Goal: Transaction & Acquisition: Purchase product/service

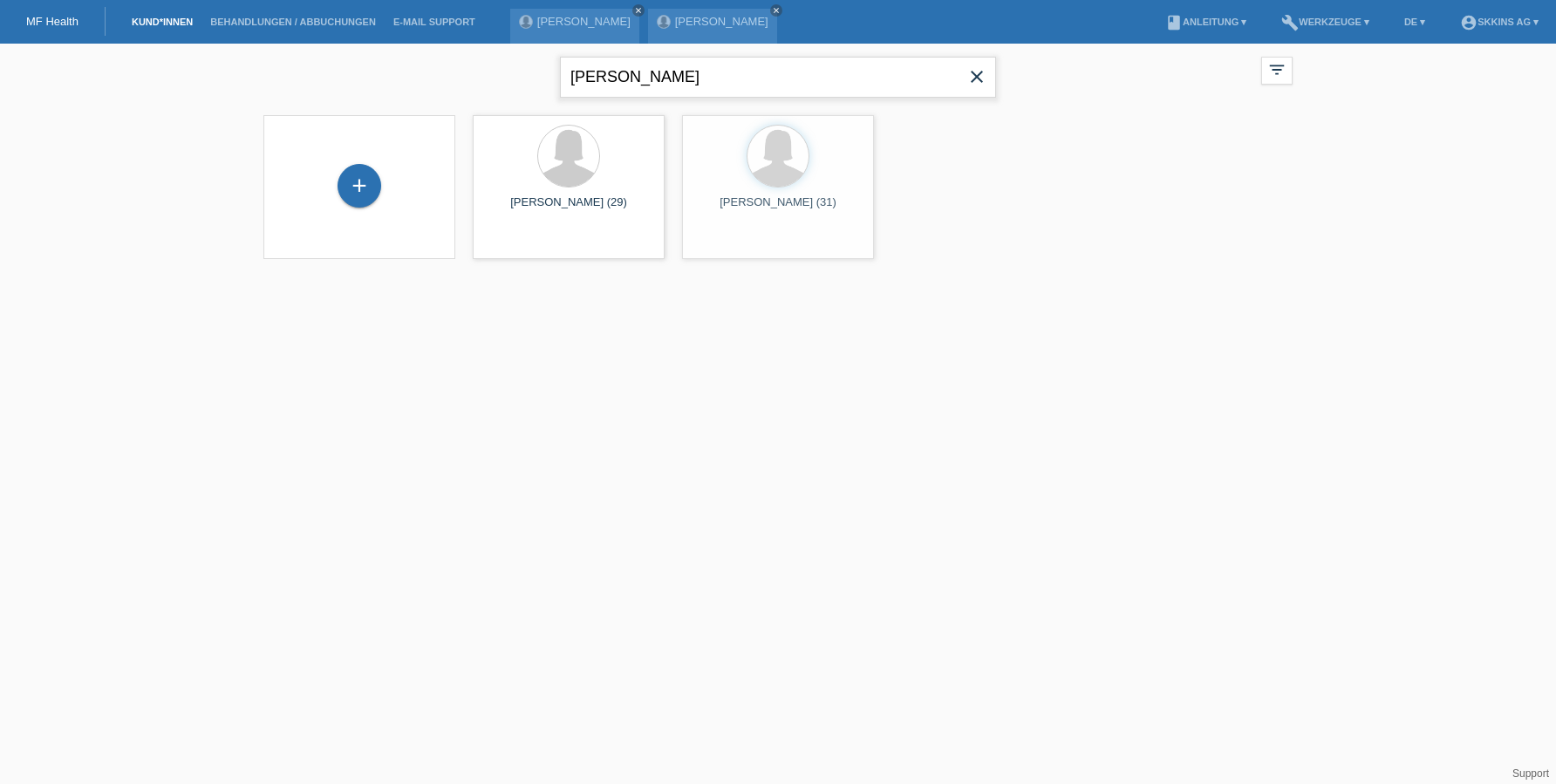
click at [665, 86] on input "andres" at bounding box center [778, 77] width 436 height 41
type input "nasciam"
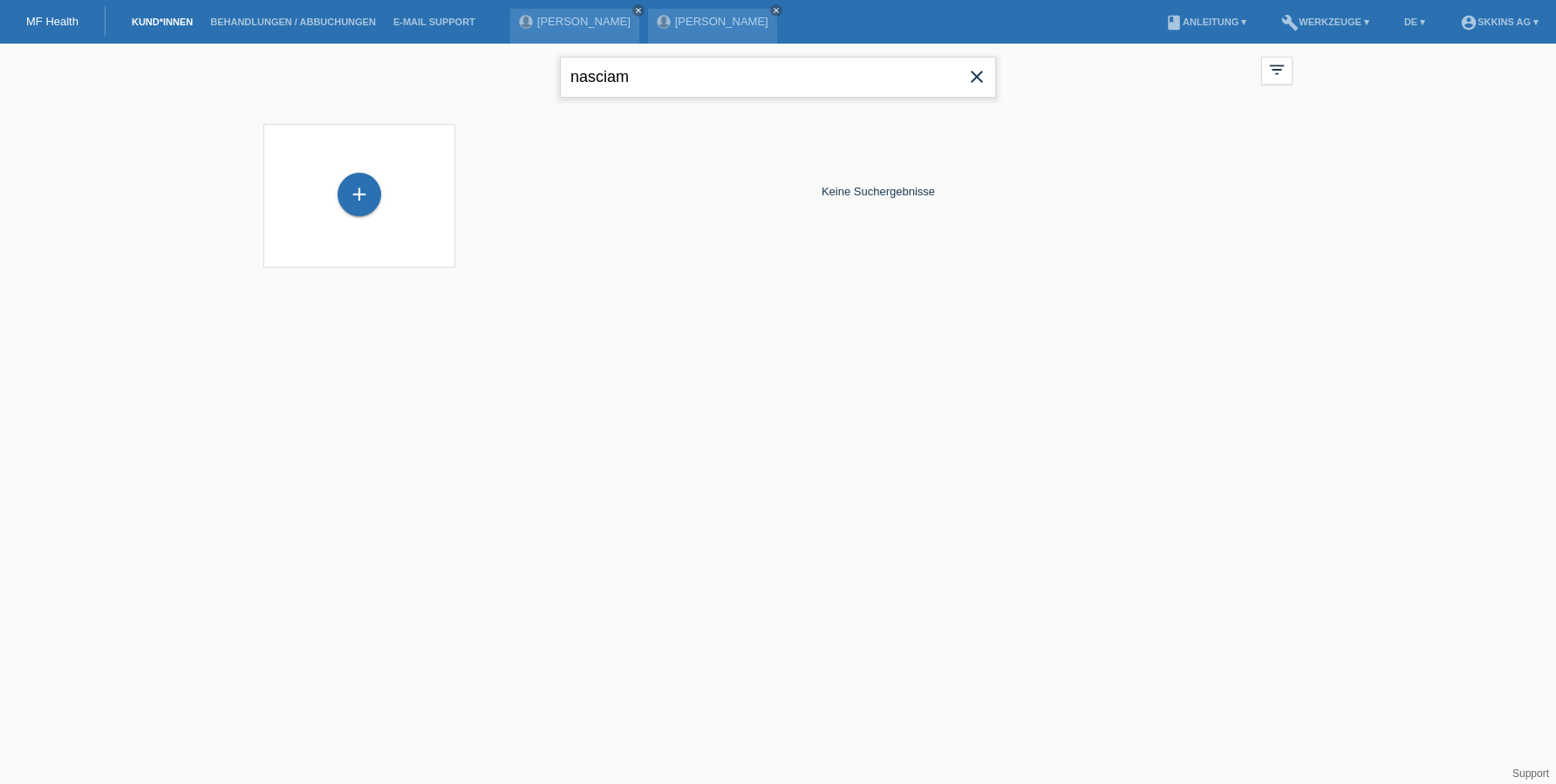
click at [690, 74] on input "nasciam" at bounding box center [778, 77] width 436 height 41
type input "carla"
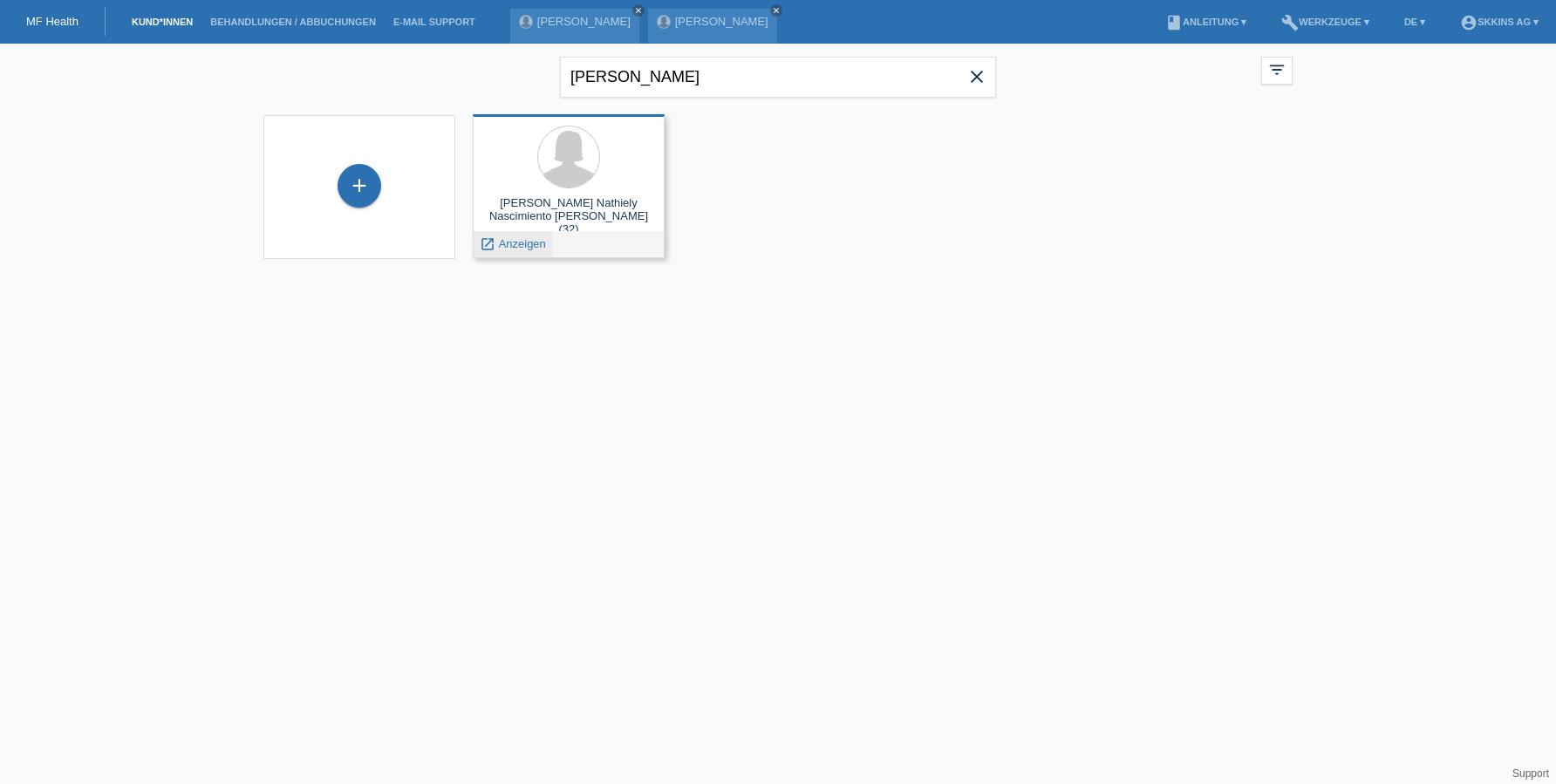
click at [514, 251] on div "launch Anzeigen" at bounding box center [513, 244] width 79 height 26
click at [513, 243] on span "Anzeigen" at bounding box center [522, 244] width 48 height 13
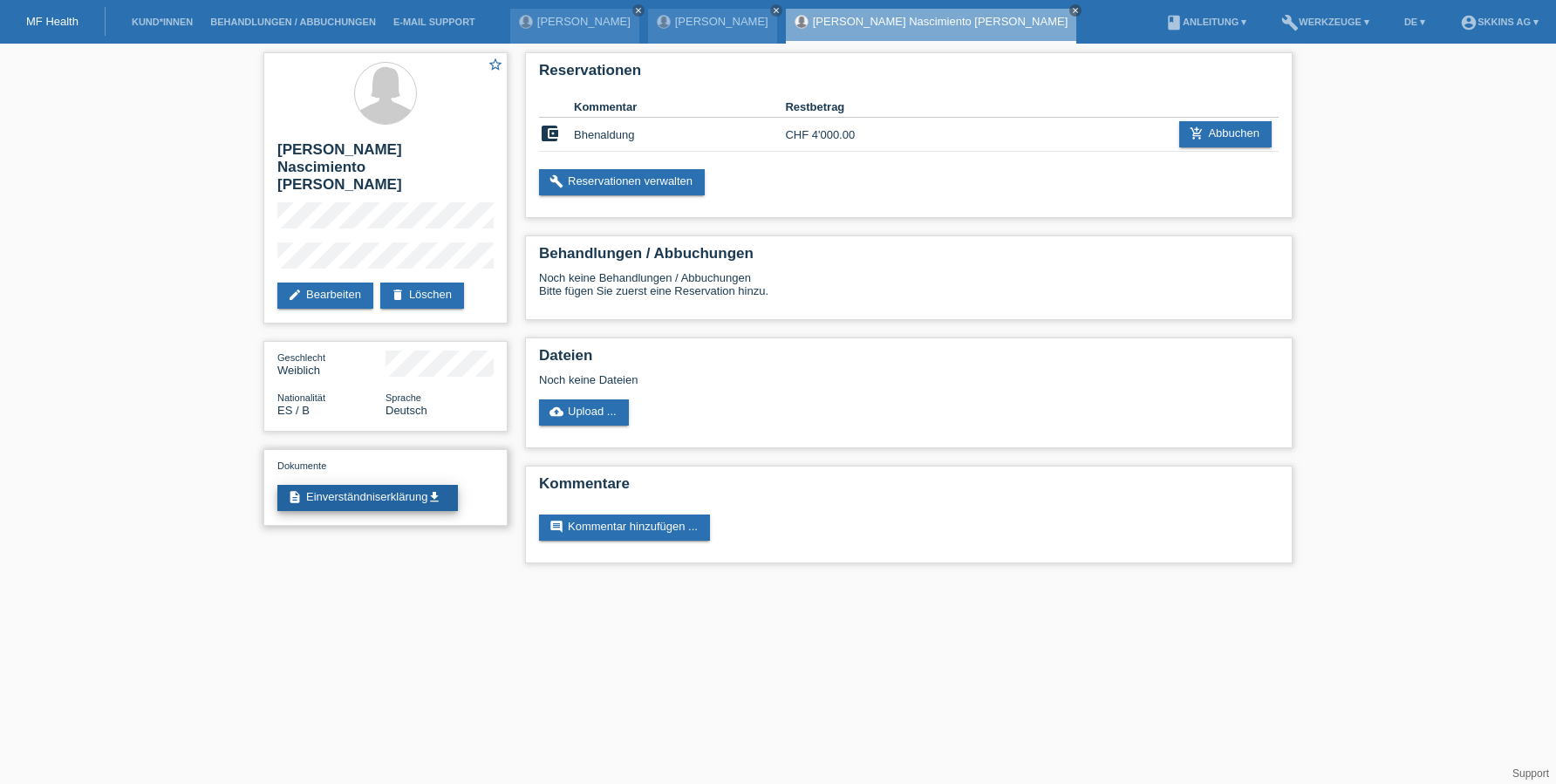
click at [427, 485] on link "description Einverständniserklärung get_app" at bounding box center [367, 497] width 180 height 26
click at [641, 184] on link "build Reservationen verwalten" at bounding box center [621, 182] width 166 height 26
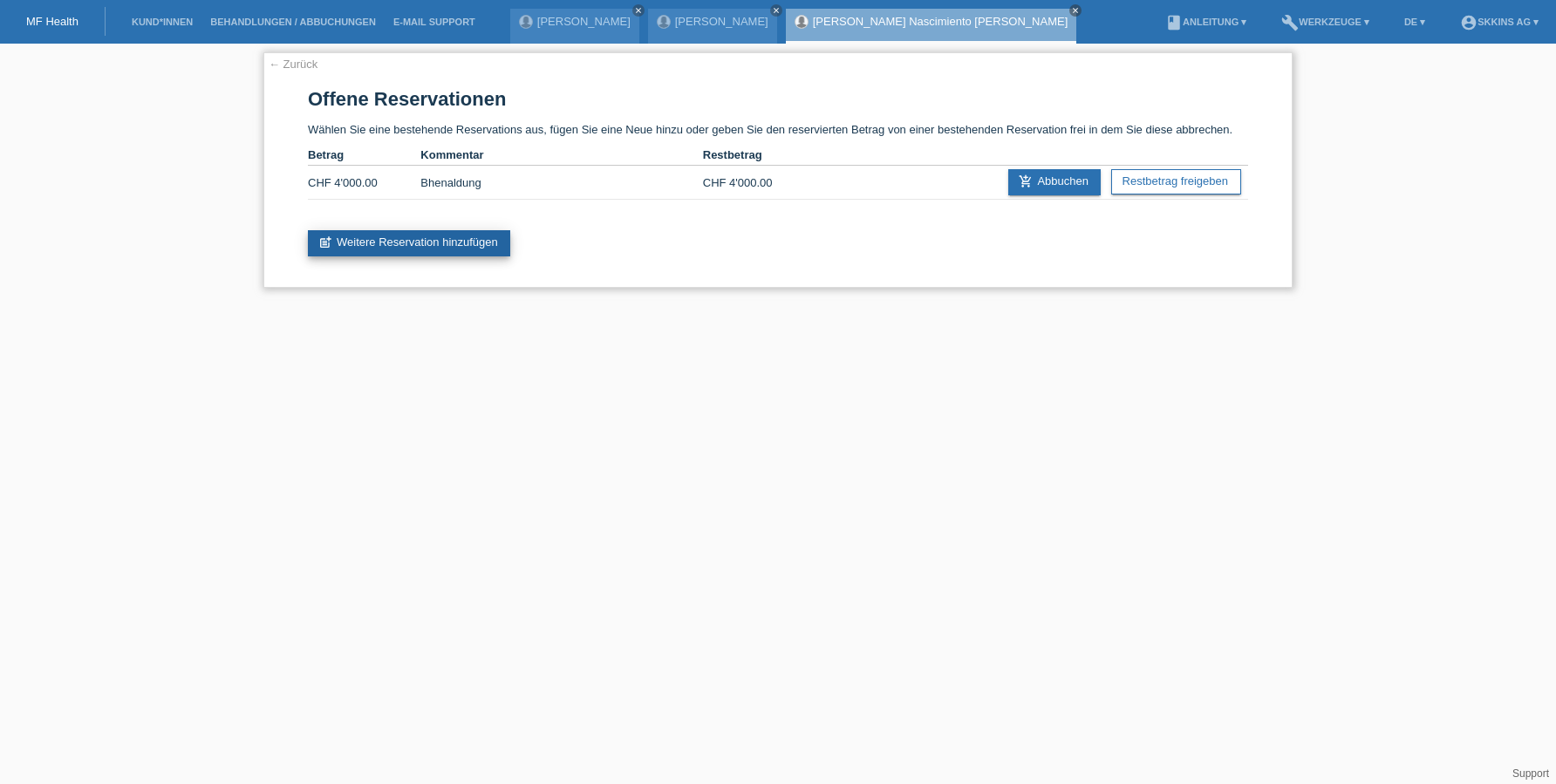
click at [480, 241] on link "post_add Weitere Reservation hinzufügen" at bounding box center [409, 243] width 203 height 26
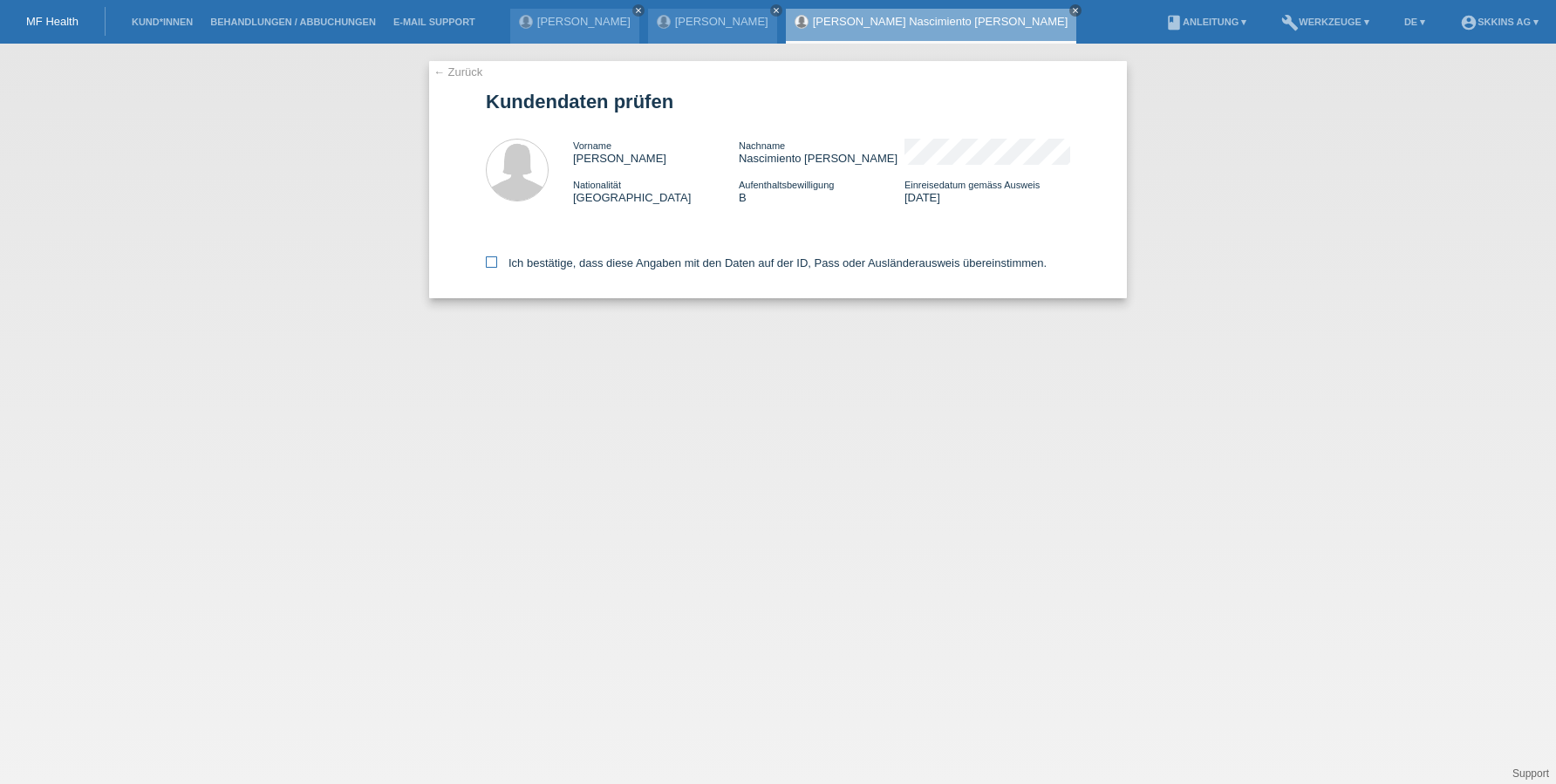
click at [489, 264] on icon at bounding box center [491, 262] width 12 height 12
click at [489, 264] on input "Ich bestätige, dass diese Angaben mit den Daten auf der ID, Pass oder Ausländer…" at bounding box center [491, 262] width 12 height 12
checkbox input "true"
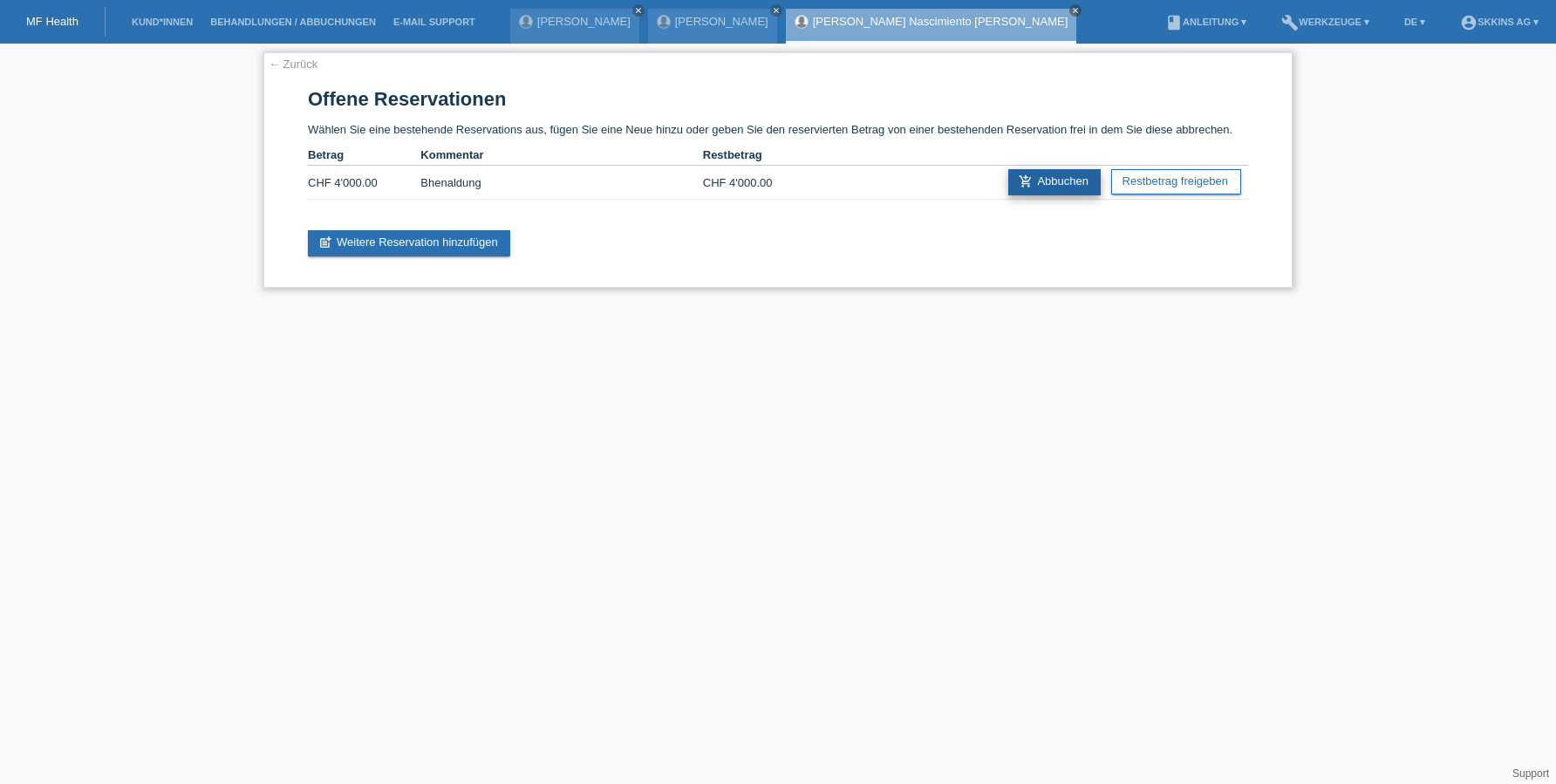
click at [1042, 182] on link "add_shopping_cart Abbuchen" at bounding box center [1054, 182] width 92 height 26
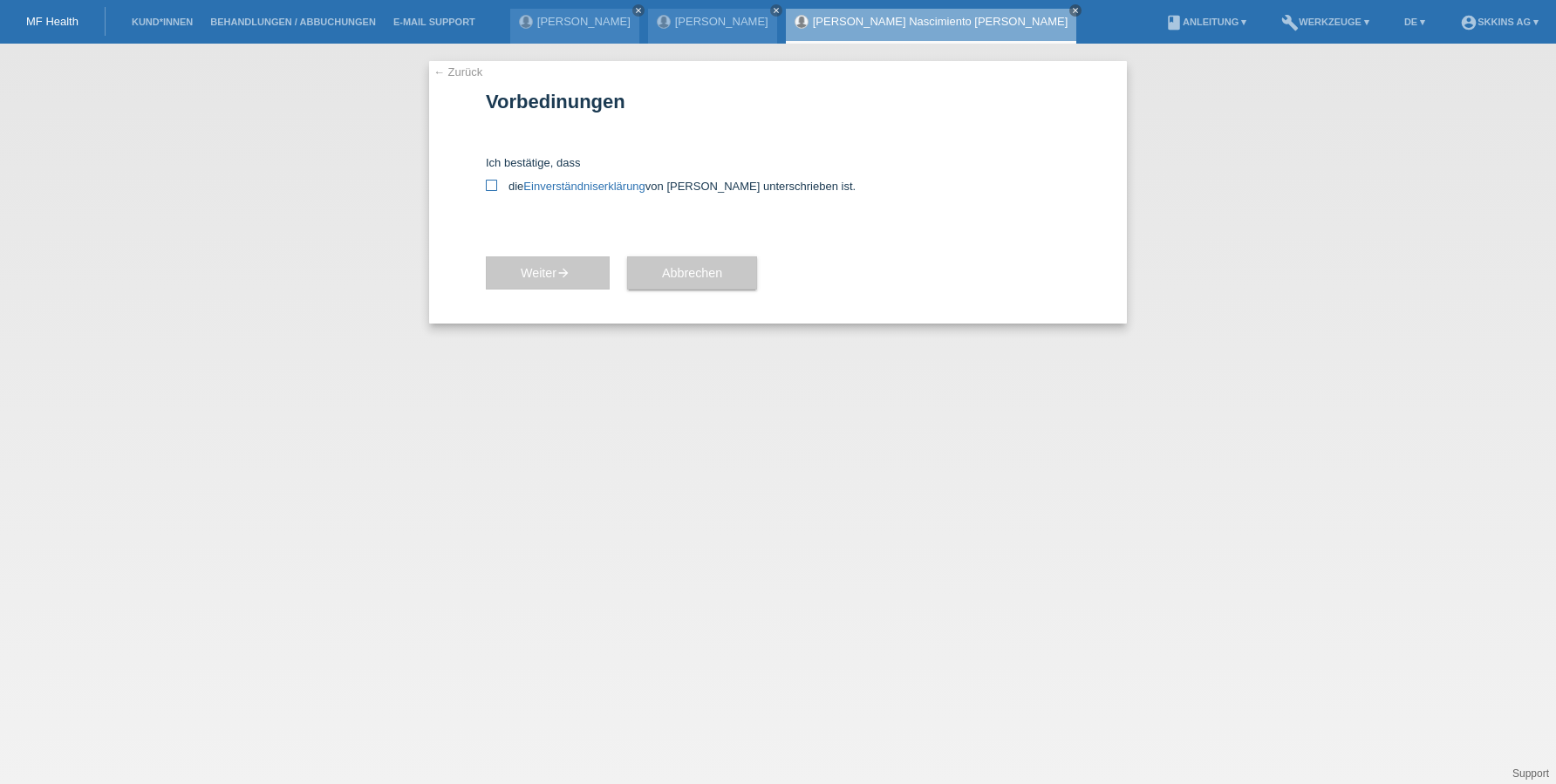
click at [490, 185] on icon at bounding box center [491, 185] width 12 height 12
click at [490, 185] on input "die Einverständniserklärung von der Kundin unterschrieben ist." at bounding box center [491, 185] width 12 height 12
checkbox input "true"
click at [567, 271] on icon "arrow_forward" at bounding box center [564, 273] width 14 height 14
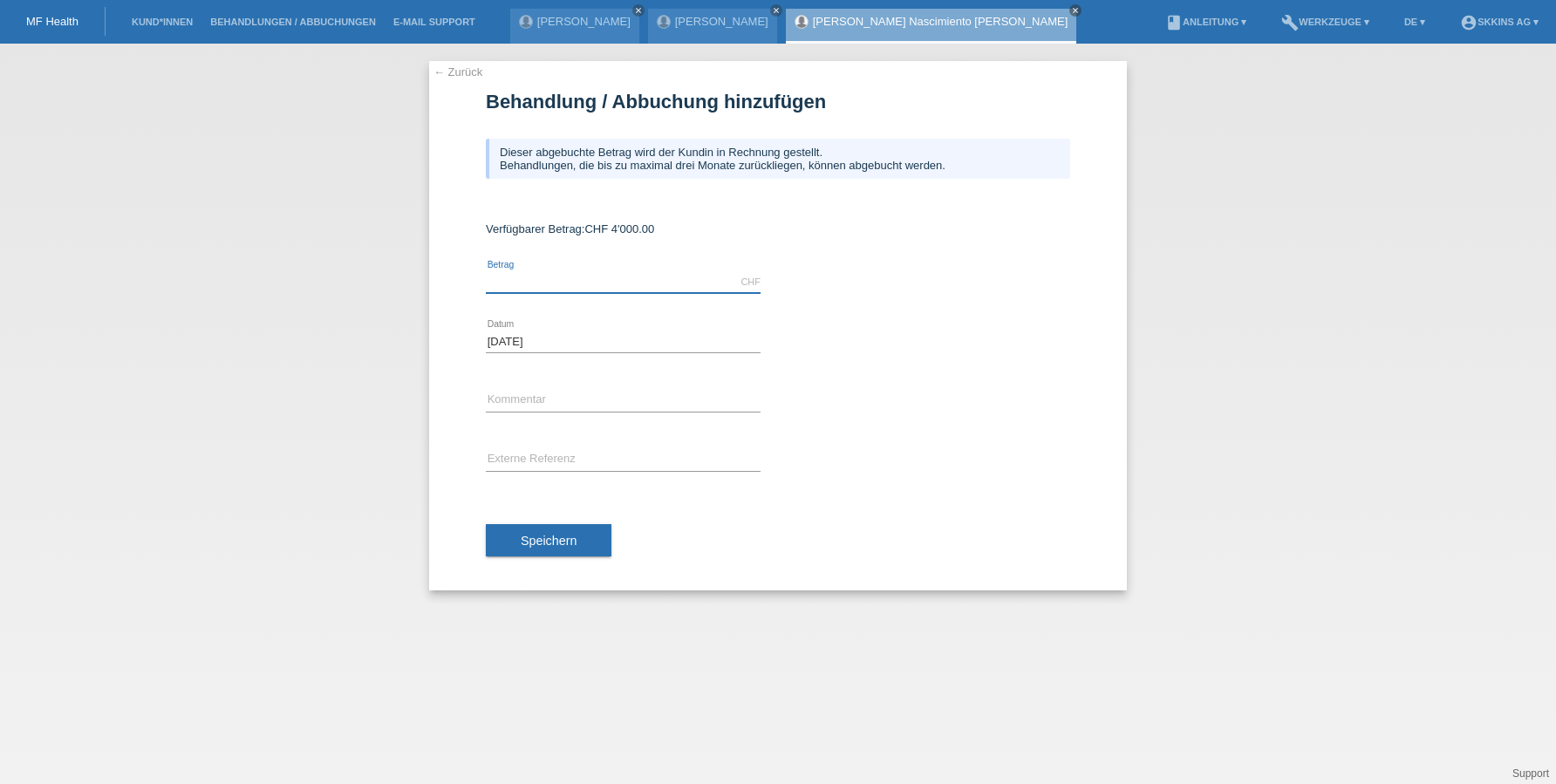
click at [529, 278] on input "text" at bounding box center [623, 282] width 274 height 22
type input "4000.00"
click at [511, 404] on input "text" at bounding box center [623, 401] width 274 height 22
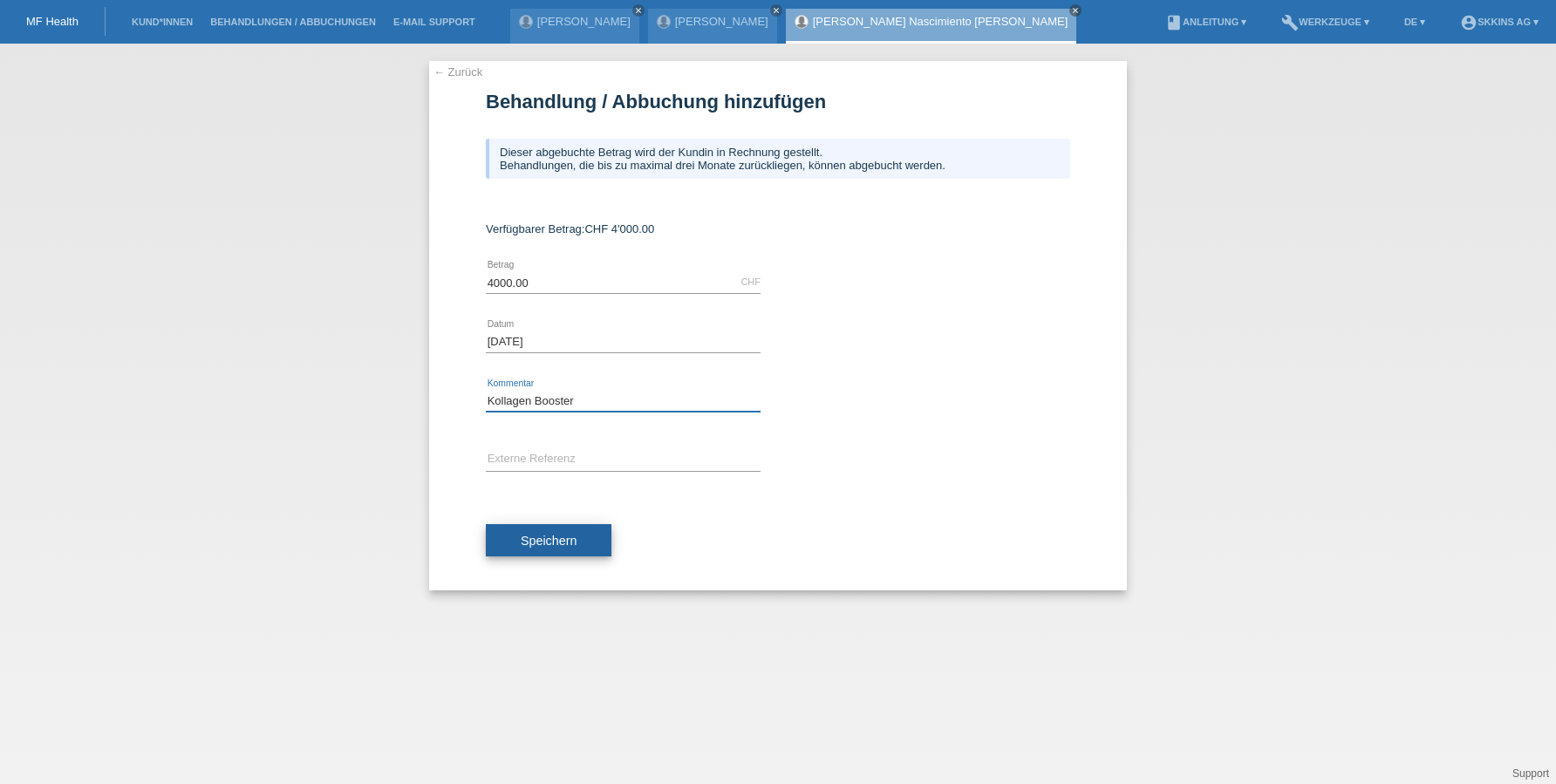
type input "Kollagen Booster"
click at [553, 536] on span "Speichern" at bounding box center [549, 540] width 56 height 14
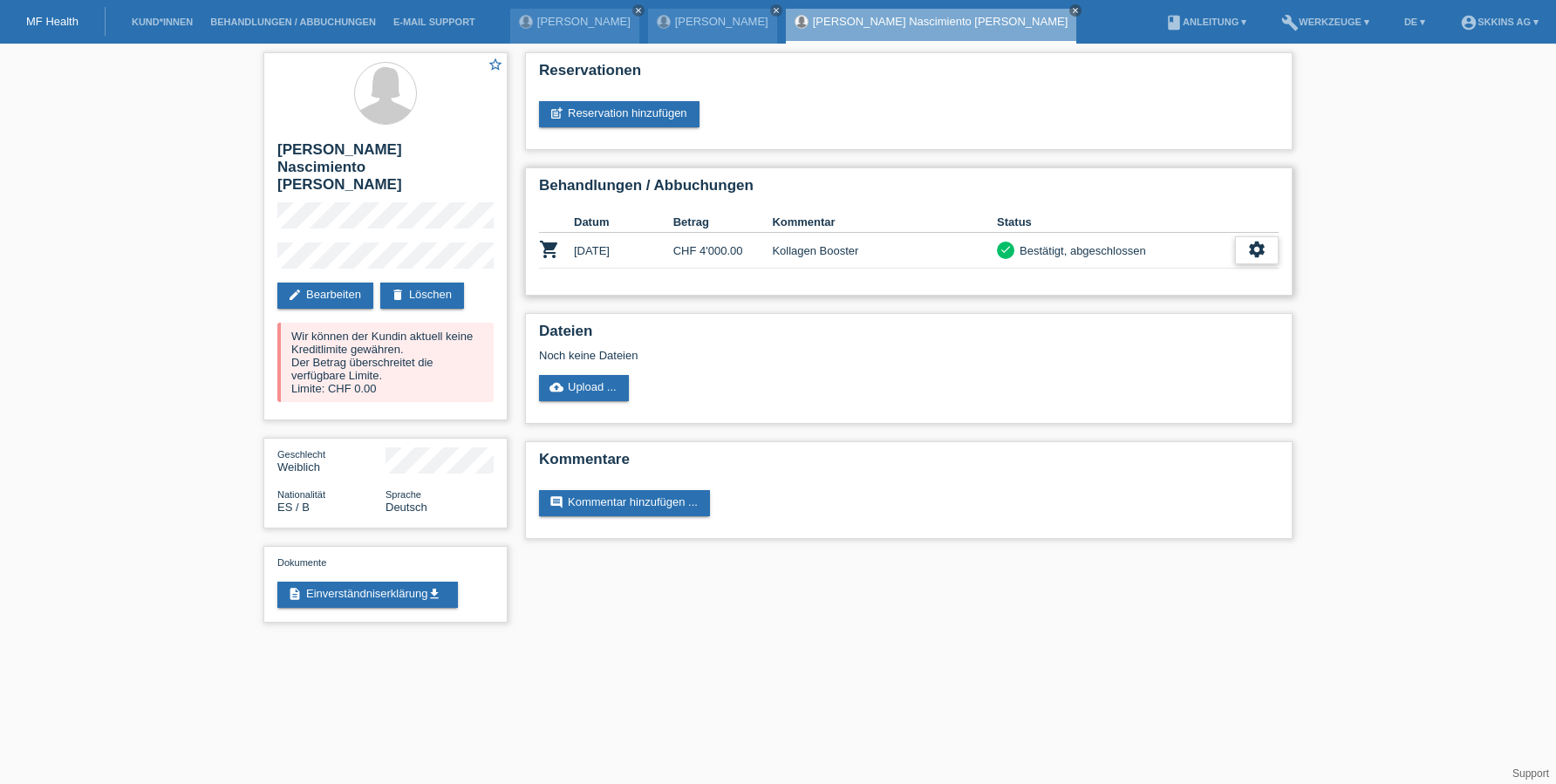
click at [1248, 249] on icon "settings" at bounding box center [1256, 249] width 19 height 19
click at [1121, 336] on span "Patientenabrechnung herunterladen" at bounding box center [1159, 330] width 186 height 21
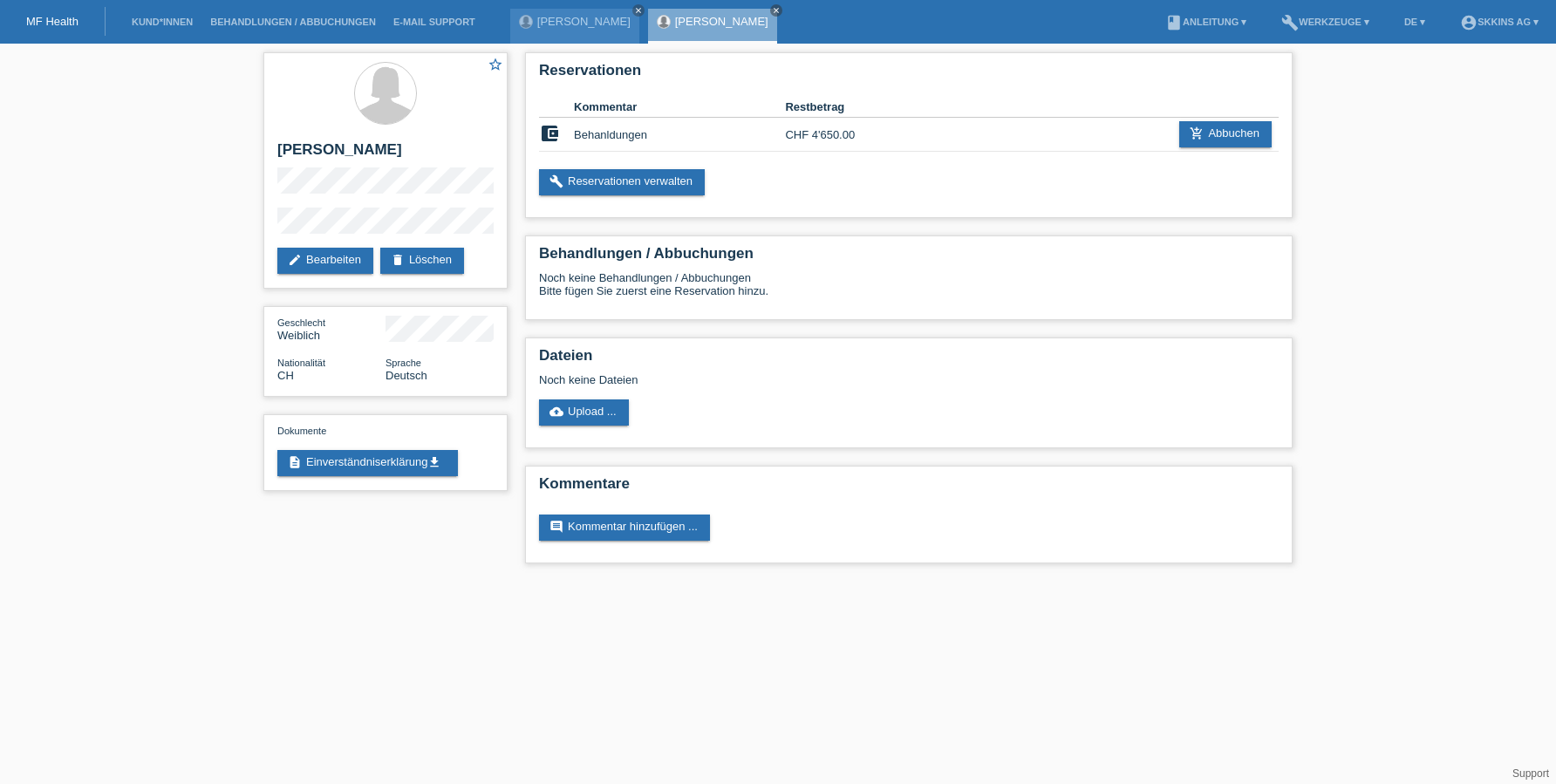
click at [178, 9] on li "Kund*innen" at bounding box center [162, 22] width 79 height 45
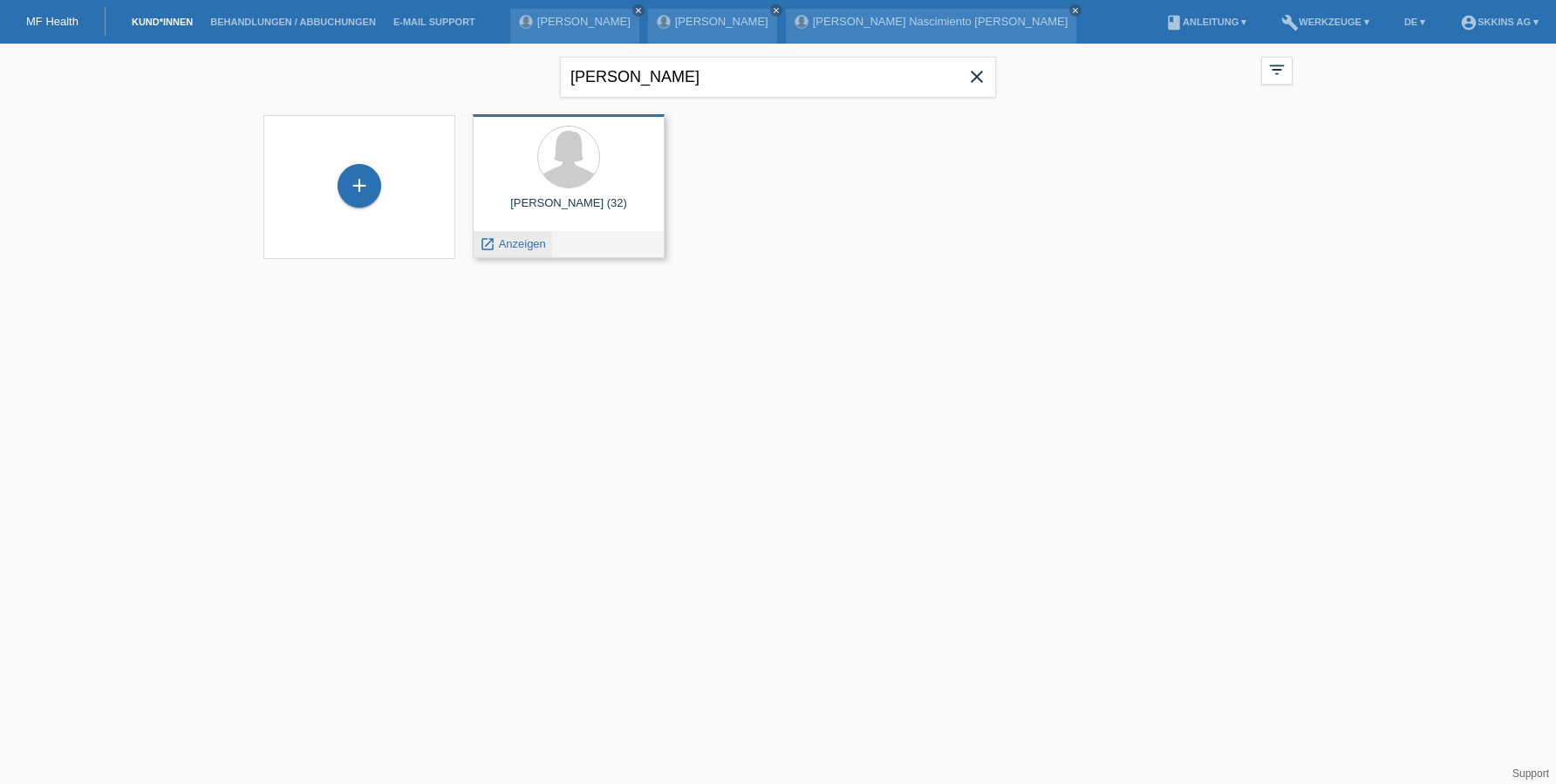
click at [529, 241] on span "Anzeigen" at bounding box center [522, 244] width 48 height 13
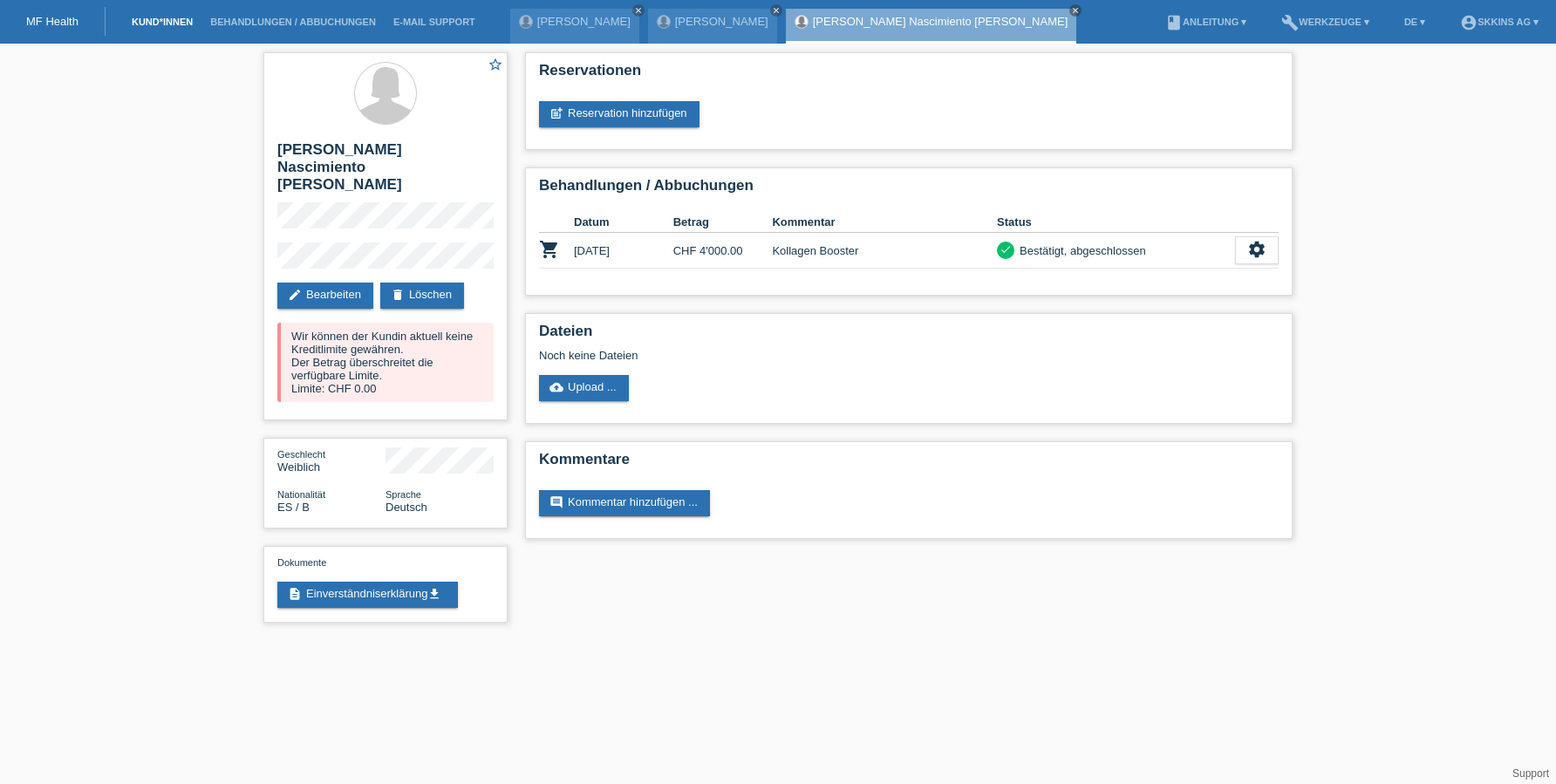
click at [191, 24] on link "Kund*innen" at bounding box center [162, 22] width 79 height 11
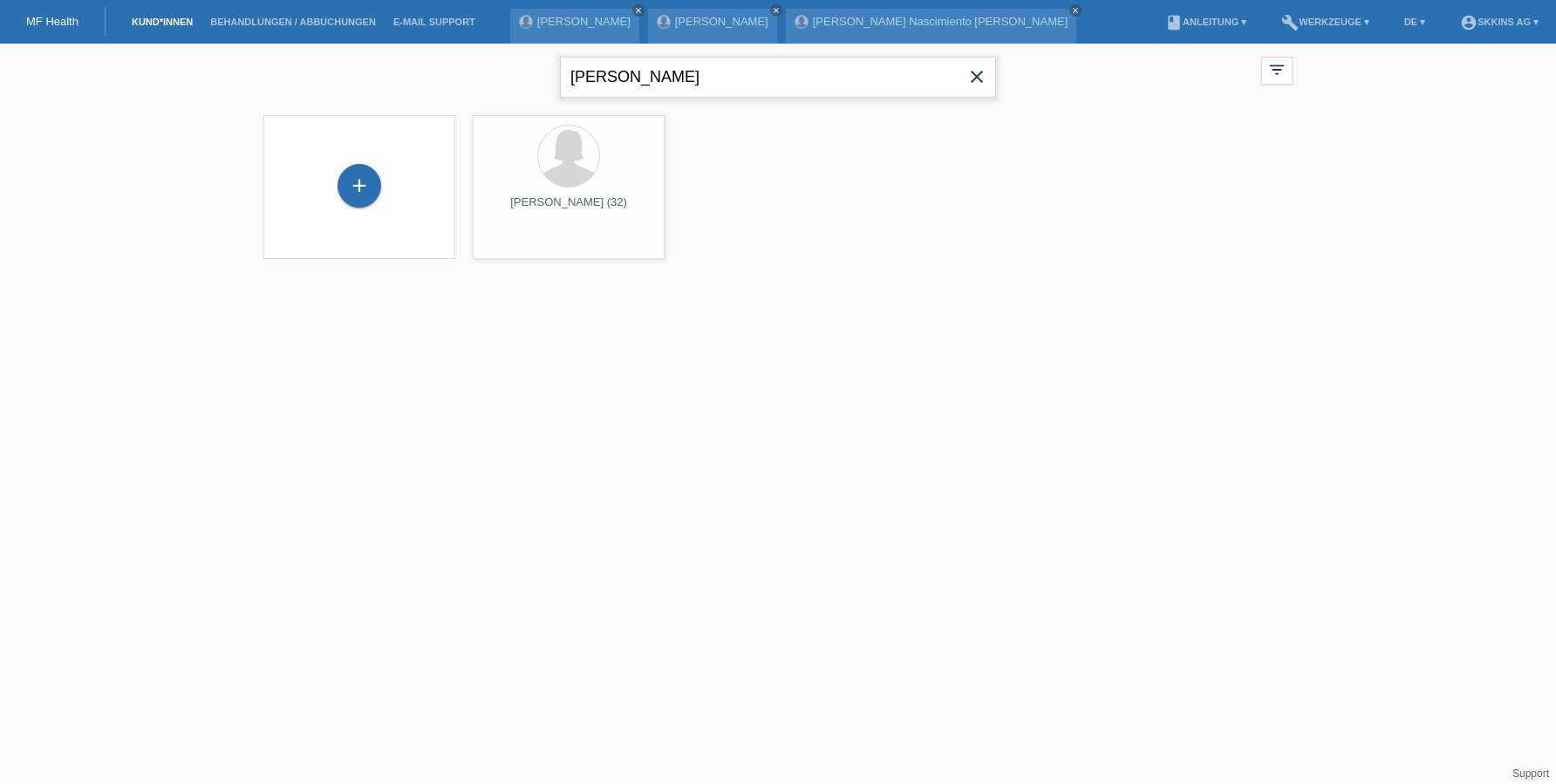
click at [623, 79] on input "[PERSON_NAME]" at bounding box center [778, 77] width 436 height 41
type input "c"
click at [532, 243] on span "Anzeigen" at bounding box center [522, 244] width 48 height 13
